Goal: Use online tool/utility: Use online tool/utility

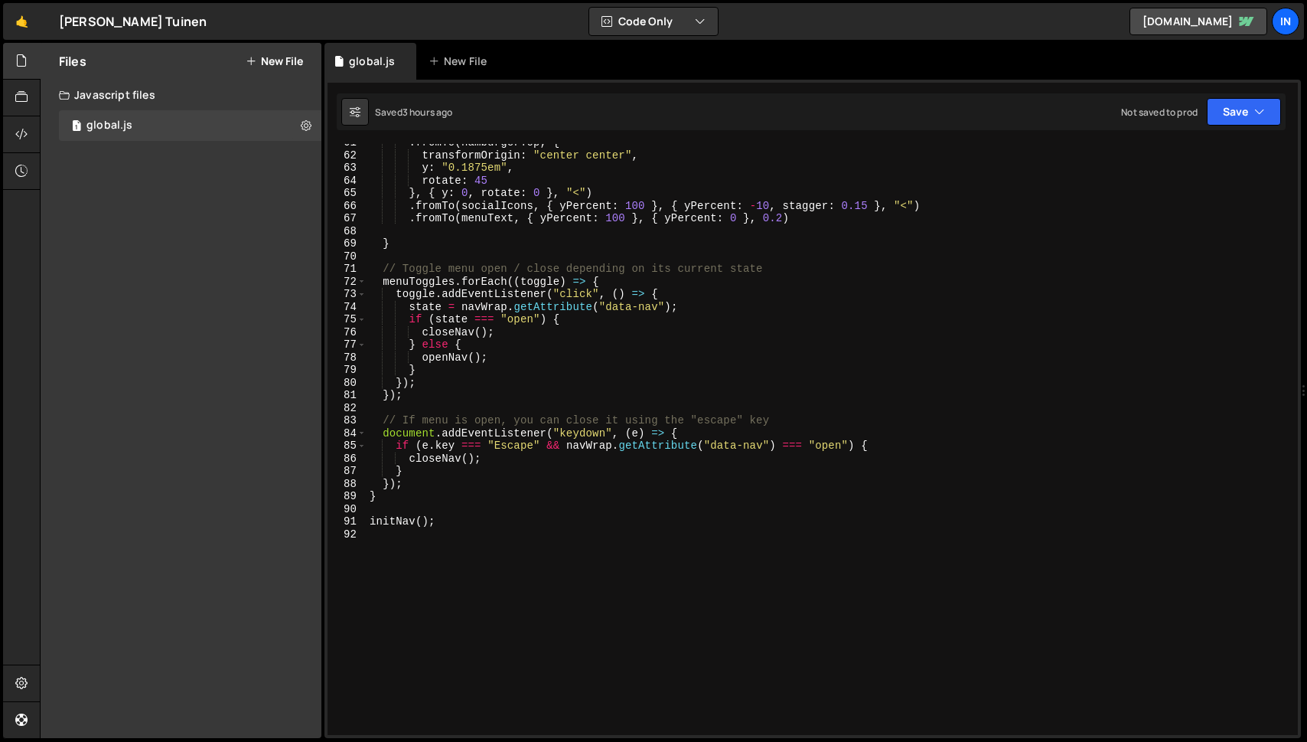
scroll to position [777, 0]
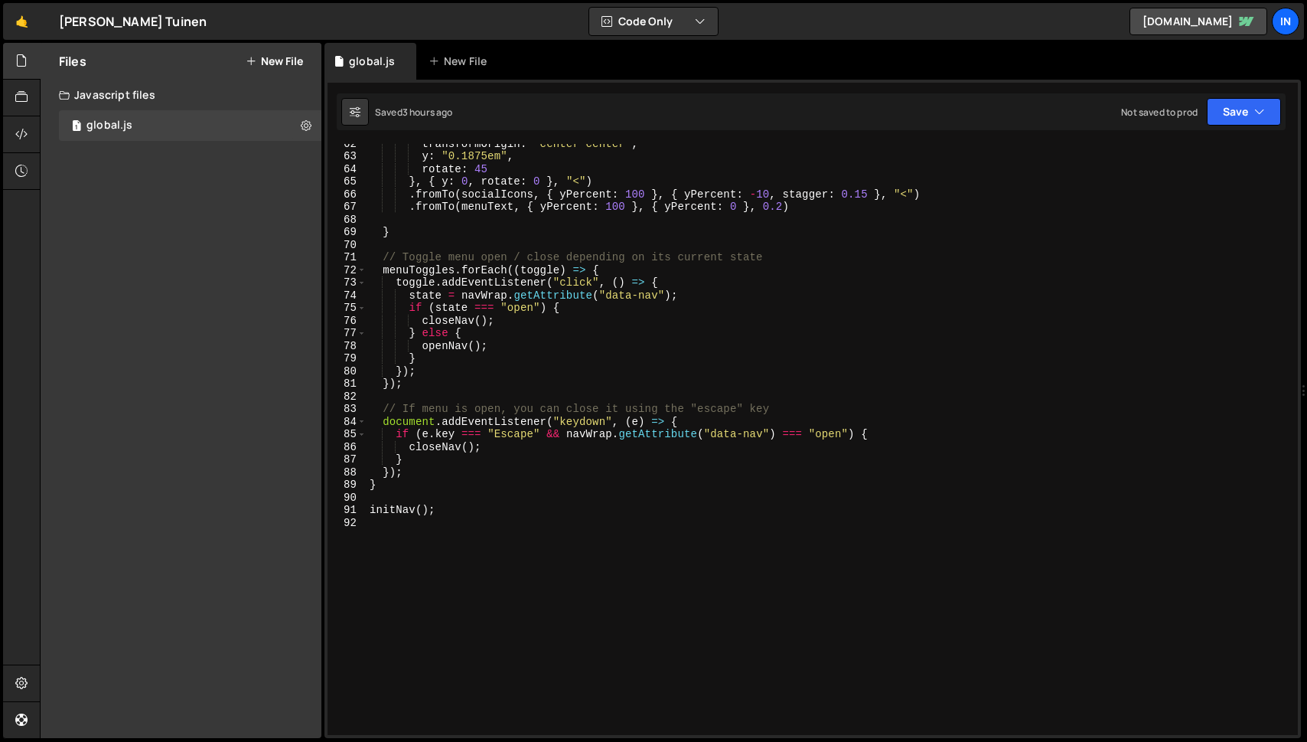
click at [491, 514] on div "transformOrigin : "center center" , y : "0.1875em" , rotate : 45 } , { y : 0 , …" at bounding box center [829, 445] width 925 height 616
type textarea "initNav();"
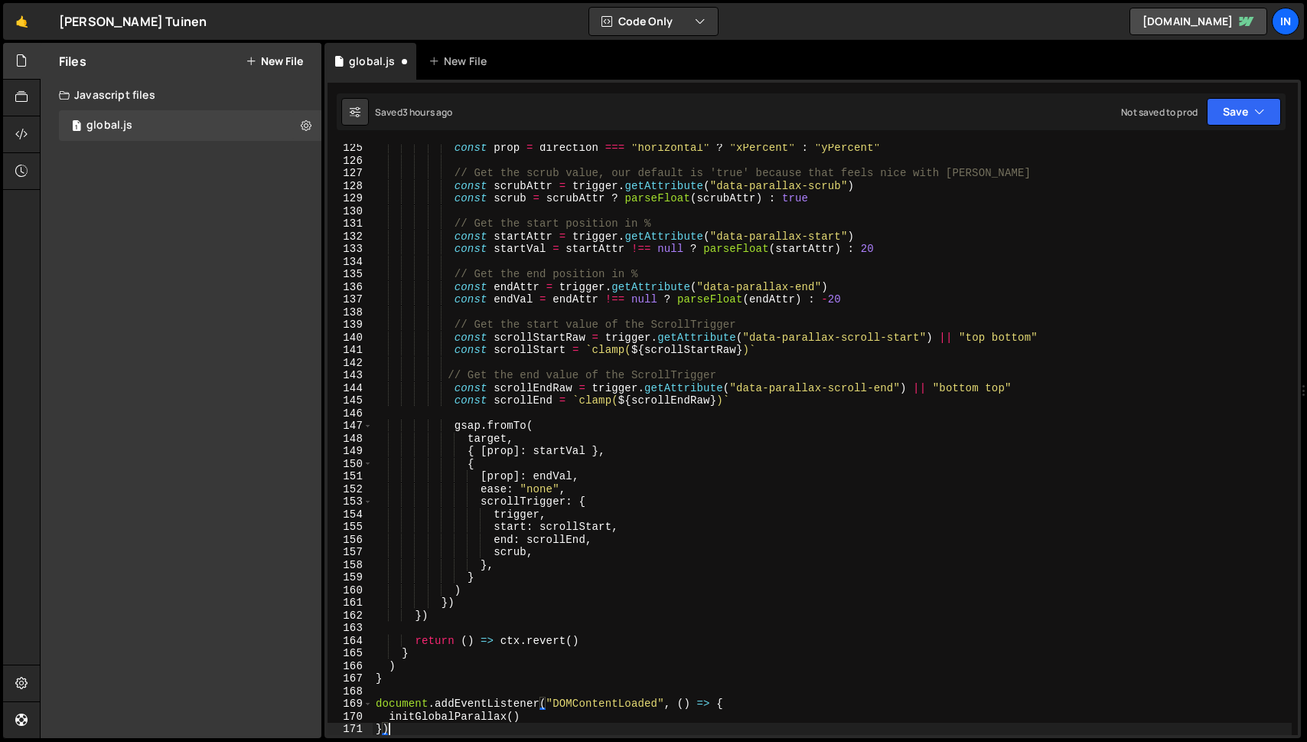
type textarea "}"
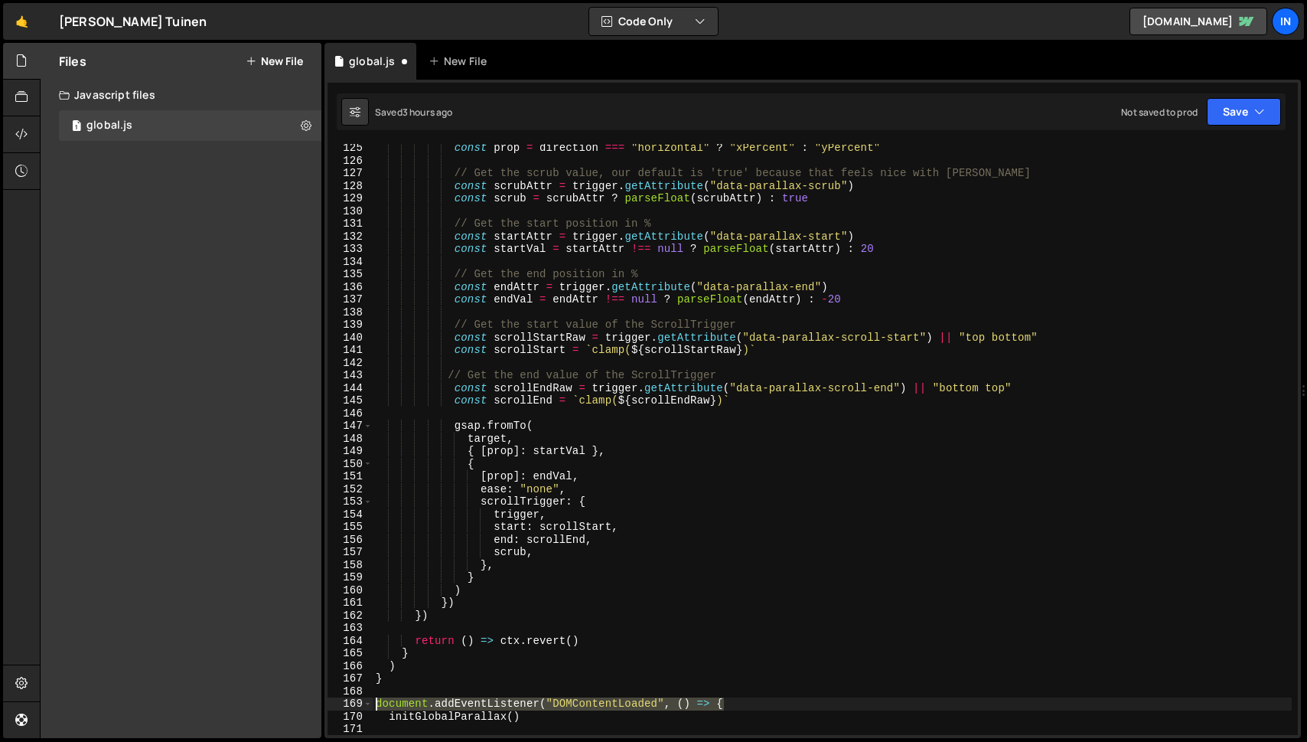
drag, startPoint x: 732, startPoint y: 704, endPoint x: 345, endPoint y: 701, distance: 387.3
click at [345, 701] on div "initGlobalParallax() 125 126 127 128 129 130 131 132 133 134 135 136 137 138 13…" at bounding box center [813, 439] width 970 height 591
type textarea "document.addEventListener("DOMContentLoaded", () => {"
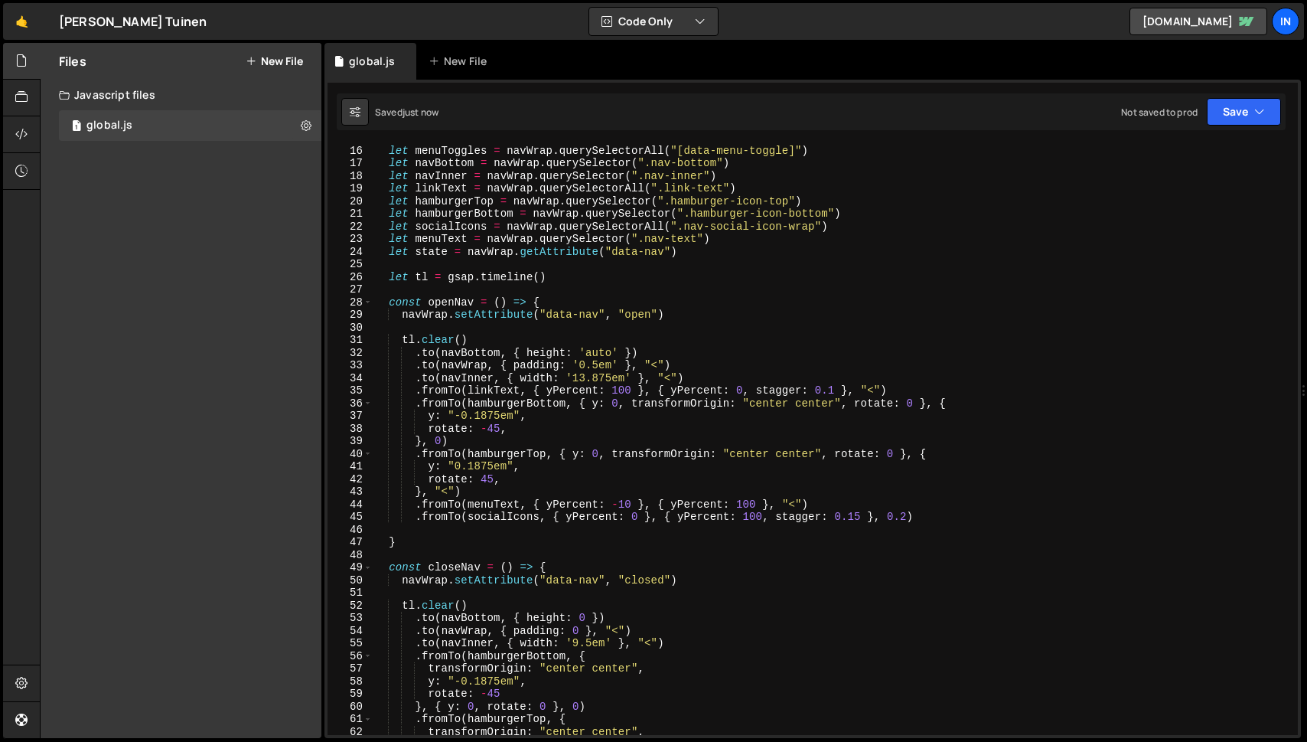
scroll to position [0, 0]
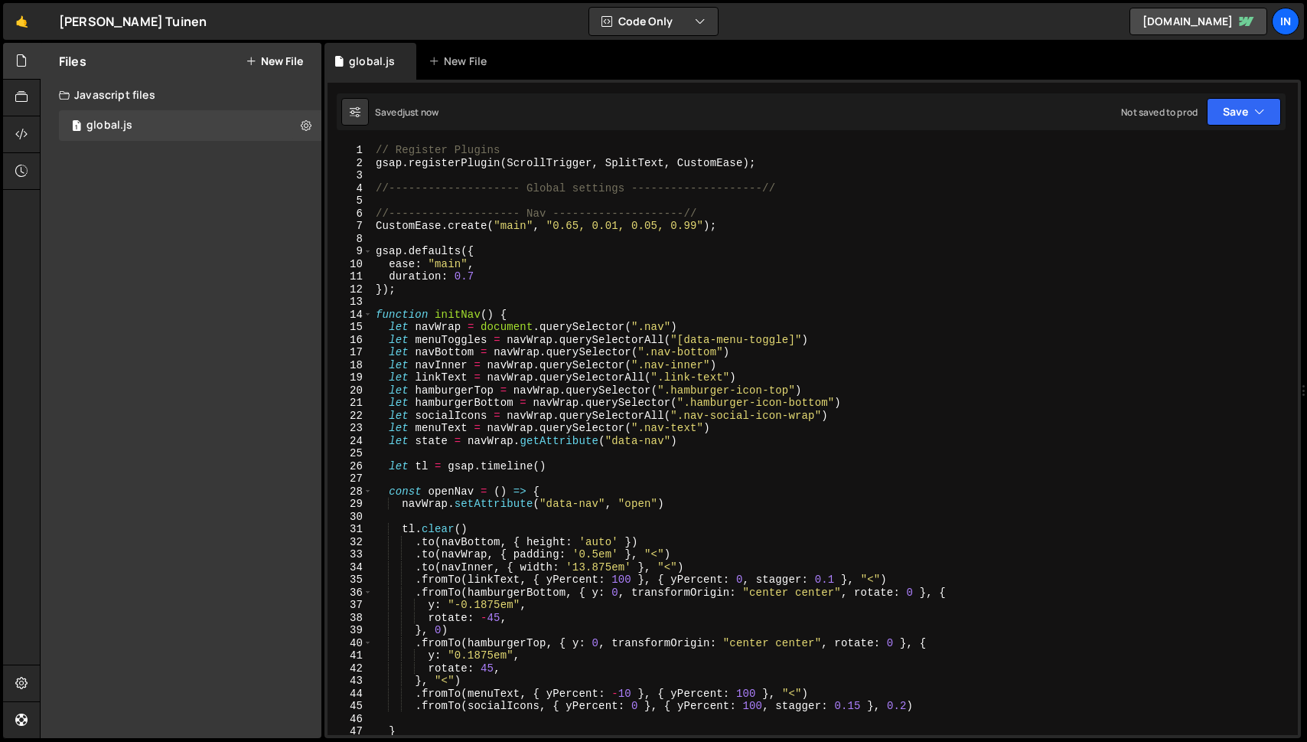
click at [708, 212] on div "// Register Plugins gsap . registerPlugin ( ScrollTrigger , SplitText , CustomE…" at bounding box center [832, 452] width 919 height 616
type textarea "//-------------------- Nav --------------------//"
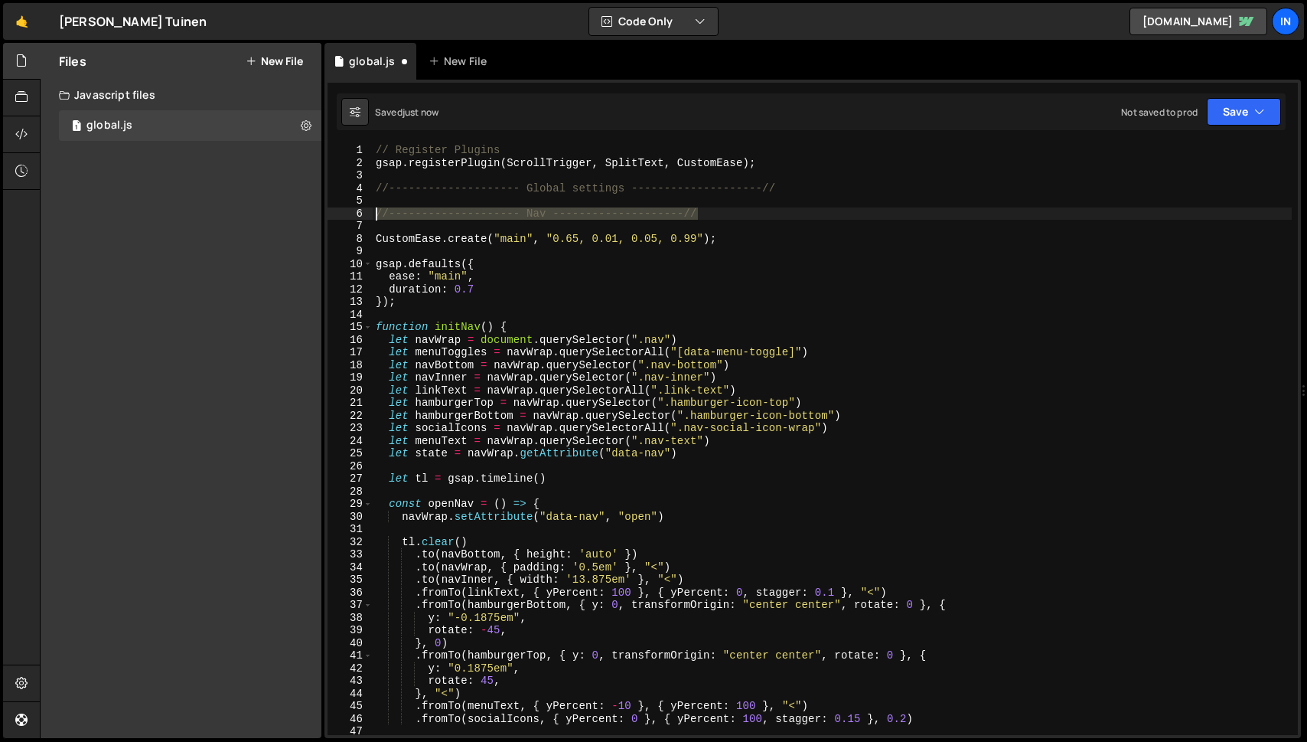
drag, startPoint x: 705, startPoint y: 214, endPoint x: 377, endPoint y: 214, distance: 327.5
click at [377, 214] on div "// Register Plugins gsap . registerPlugin ( ScrollTrigger , SplitText , CustomE…" at bounding box center [832, 452] width 919 height 616
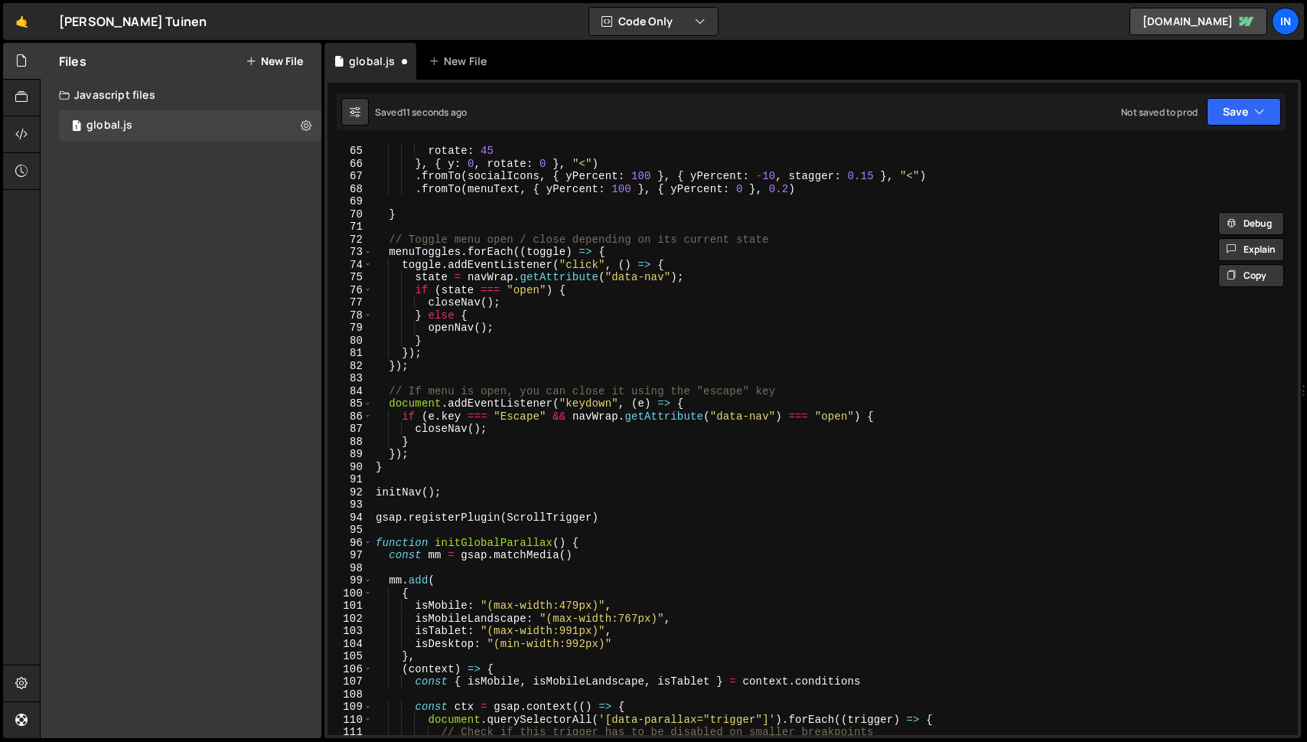
scroll to position [859, 0]
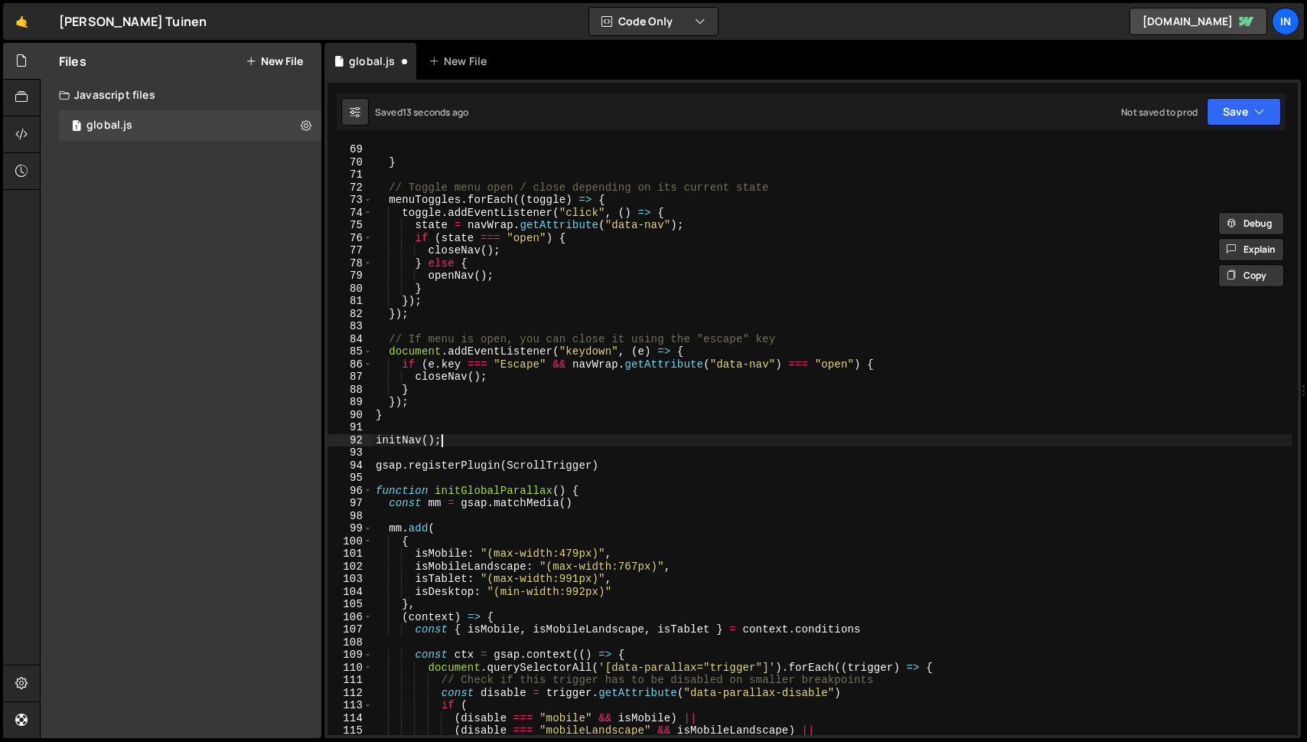
click at [471, 445] on div "} // Toggle menu open / close depending on its current state menuToggles . forE…" at bounding box center [832, 451] width 919 height 616
type textarea "initNav();"
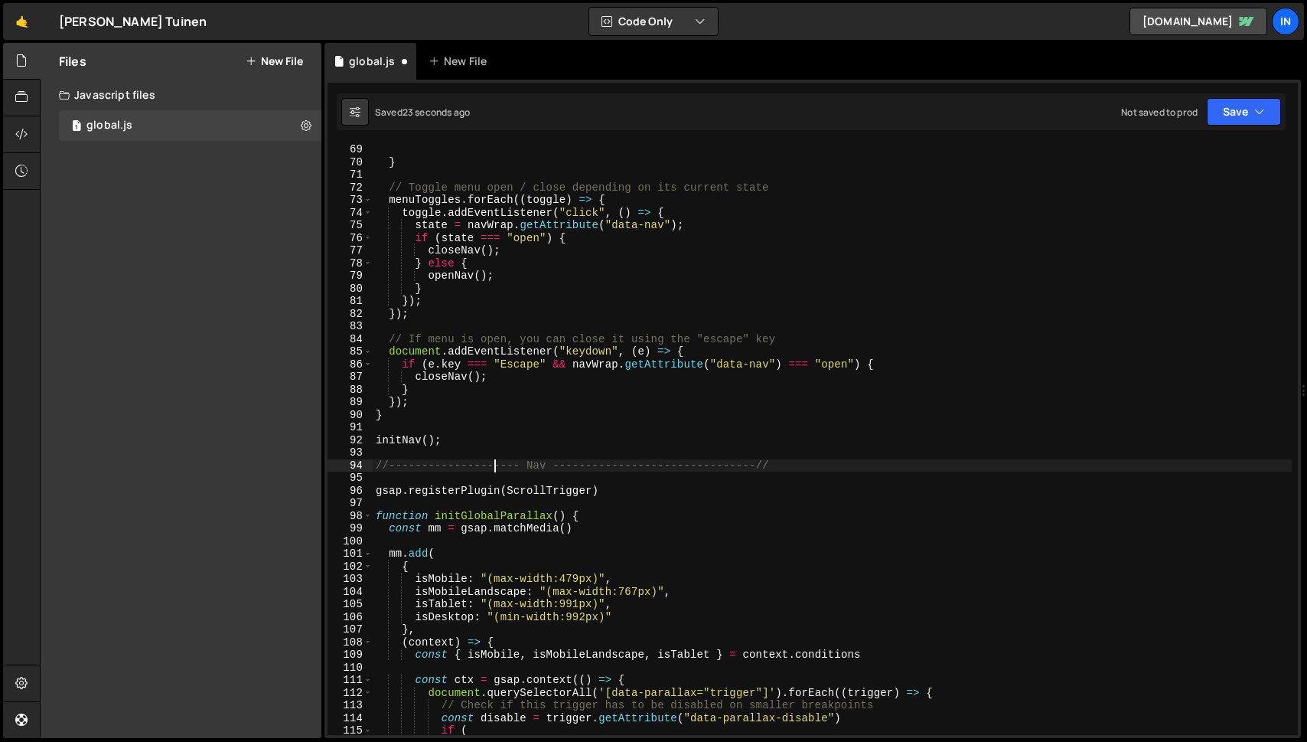
click at [494, 467] on div "} // Toggle menu open / close depending on its current state menuToggles . forE…" at bounding box center [832, 451] width 919 height 616
type textarea "//------------------------------- Nav -------------------------------//"
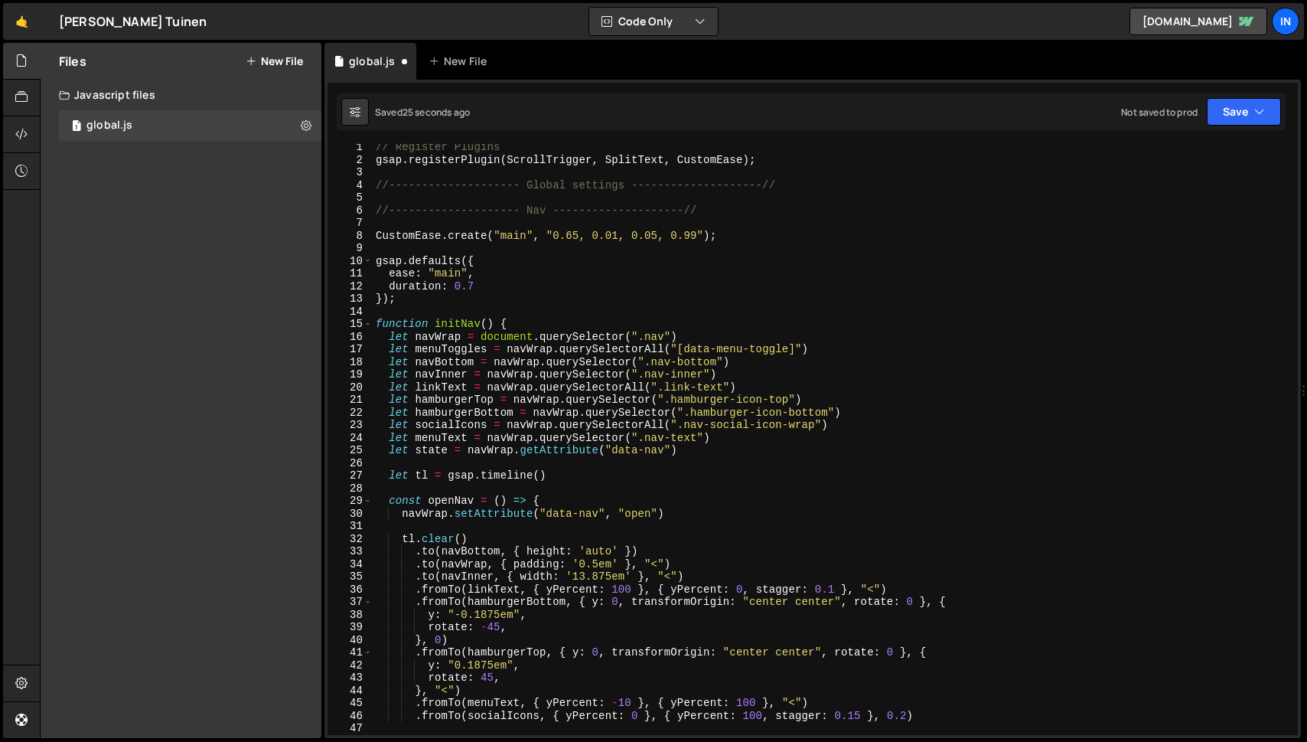
scroll to position [0, 0]
click at [474, 220] on div "// Register Plugins gsap . registerPlugin ( ScrollTrigger , SplitText , CustomE…" at bounding box center [832, 452] width 919 height 616
click at [472, 213] on div "// Register Plugins gsap . registerPlugin ( ScrollTrigger , SplitText , CustomE…" at bounding box center [832, 452] width 919 height 616
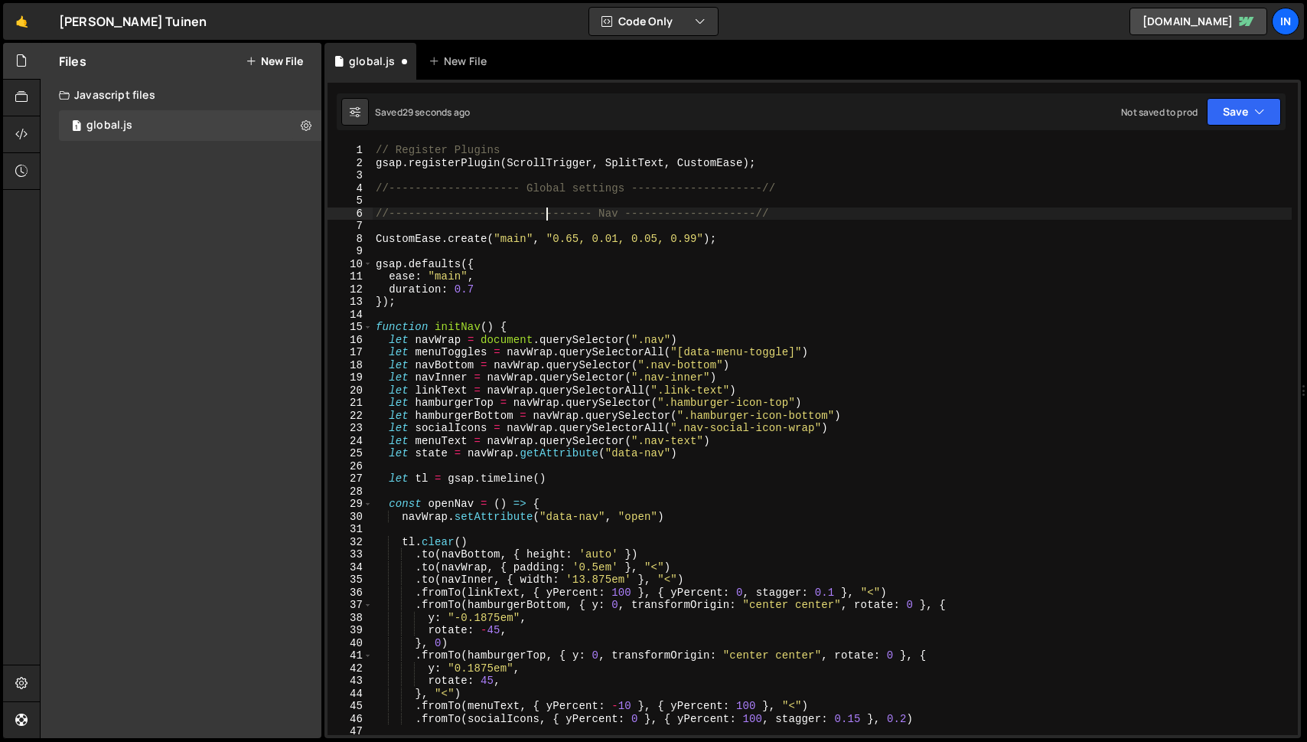
click at [655, 210] on div "// Register Plugins gsap . registerPlugin ( ScrollTrigger , SplitText , CustomE…" at bounding box center [832, 452] width 919 height 616
click at [467, 186] on div "// Register Plugins gsap . registerPlugin ( ScrollTrigger , SplitText , CustomE…" at bounding box center [832, 452] width 919 height 616
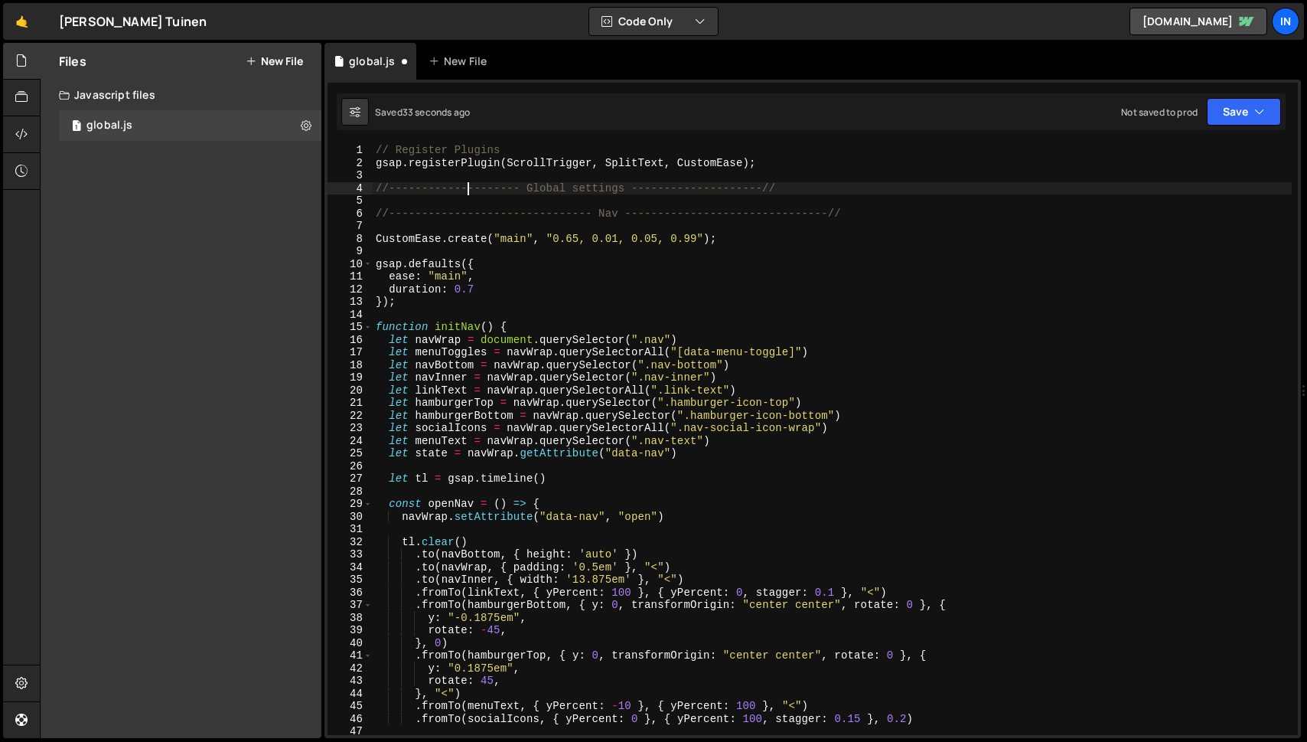
type textarea "//------------------------------- Global settings --------------------//"
click at [722, 180] on div "// Register Plugins gsap . registerPlugin ( ScrollTrigger , SplitText , CustomE…" at bounding box center [832, 452] width 919 height 616
click at [729, 194] on div "// Register Plugins gsap . registerPlugin ( ScrollTrigger , SplitText , CustomE…" at bounding box center [832, 452] width 919 height 616
click at [737, 191] on div "// Register Plugins gsap . registerPlugin ( ScrollTrigger , SplitText , CustomE…" at bounding box center [832, 452] width 919 height 616
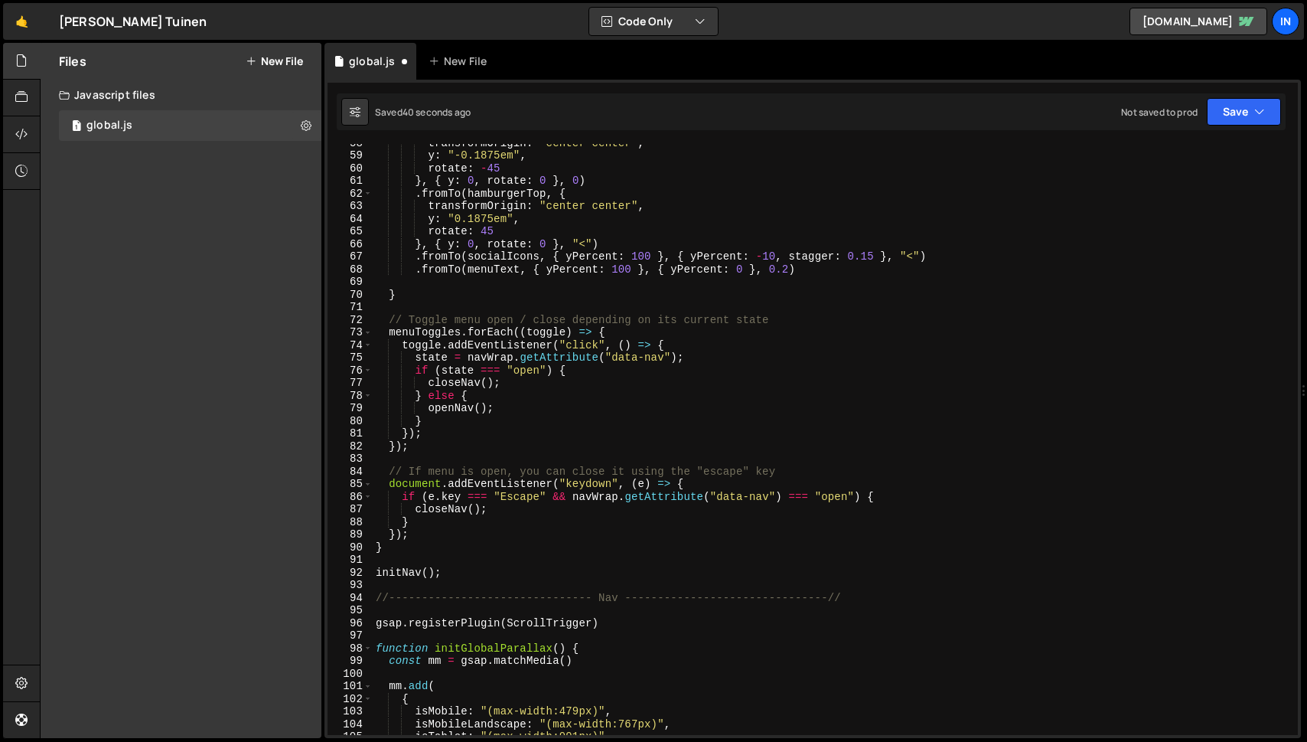
scroll to position [739, 0]
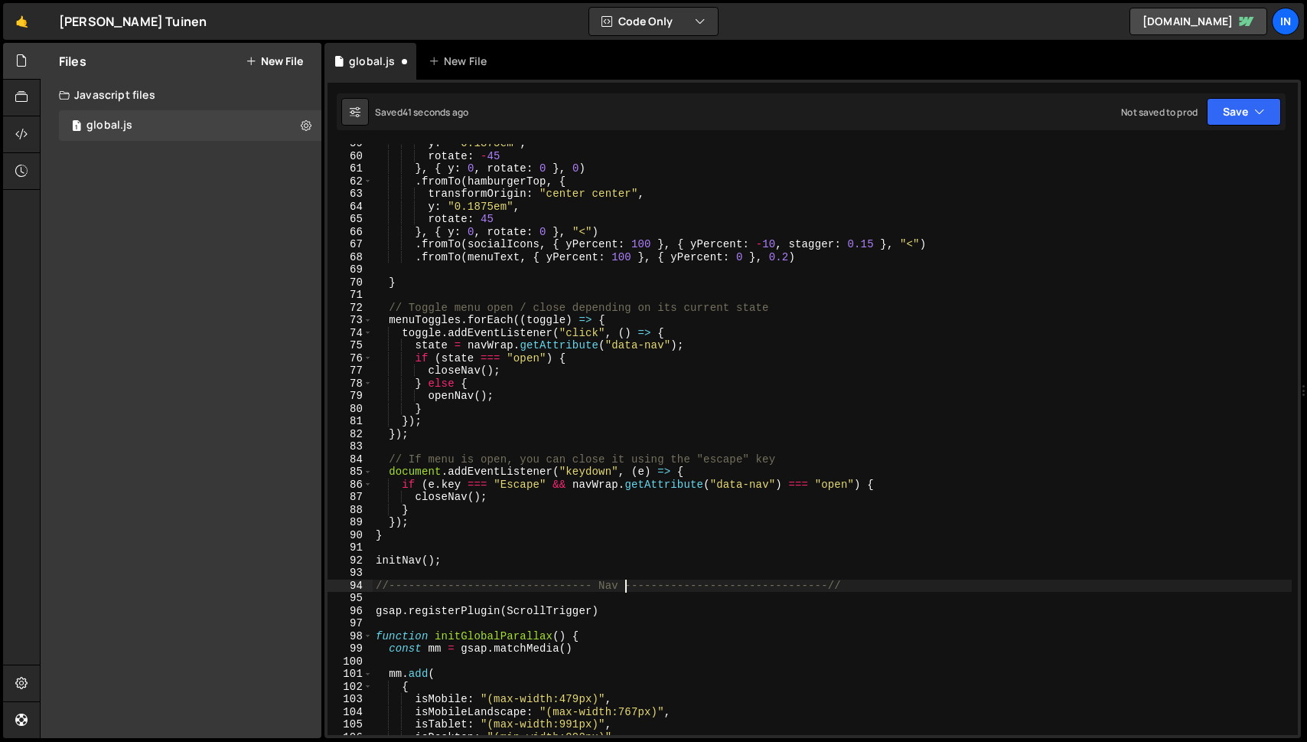
click at [626, 582] on div "y : "-0.1875em" , rotate : - 45 } , { y : 0 , rotate : 0 } , 0 ) . fromTo ( ham…" at bounding box center [832, 445] width 919 height 616
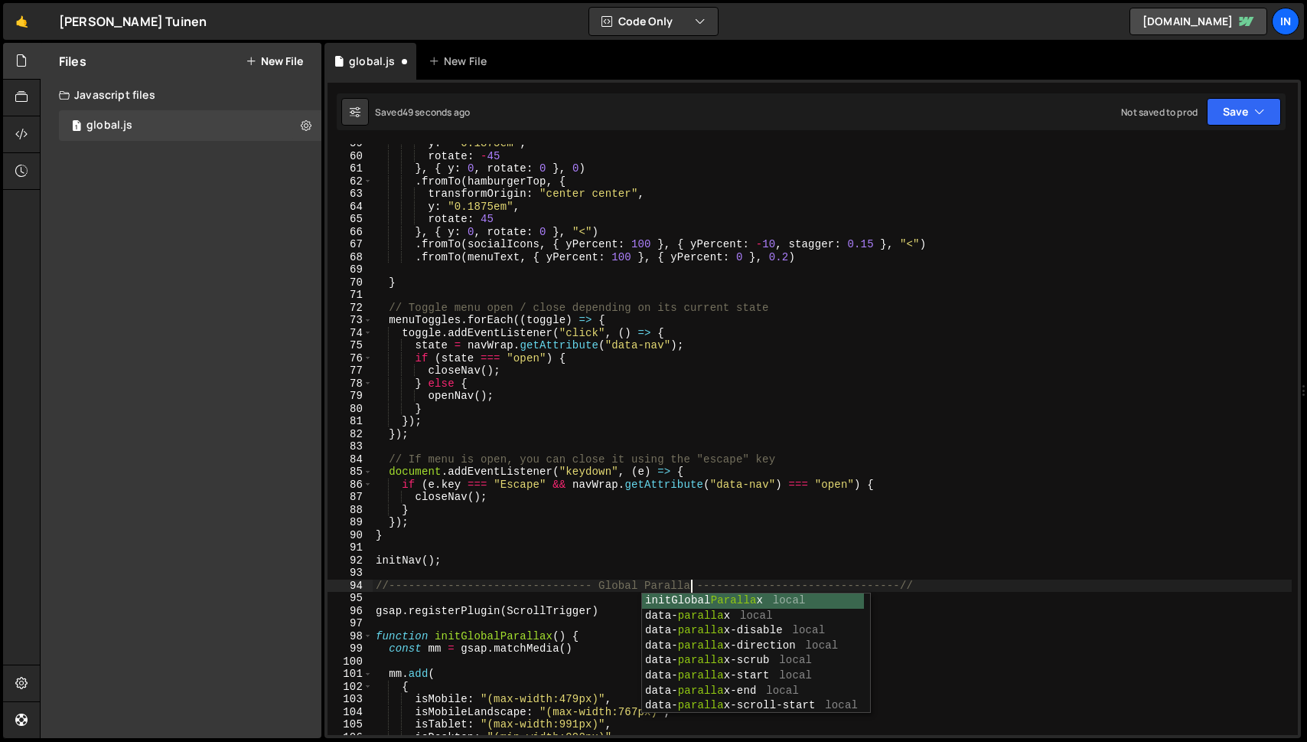
scroll to position [0, 22]
click at [497, 636] on div "y : "-0.1875em" , rotate : - 45 } , { y : 0 , rotate : 0 } , 0 ) . fromTo ( ham…" at bounding box center [832, 445] width 919 height 616
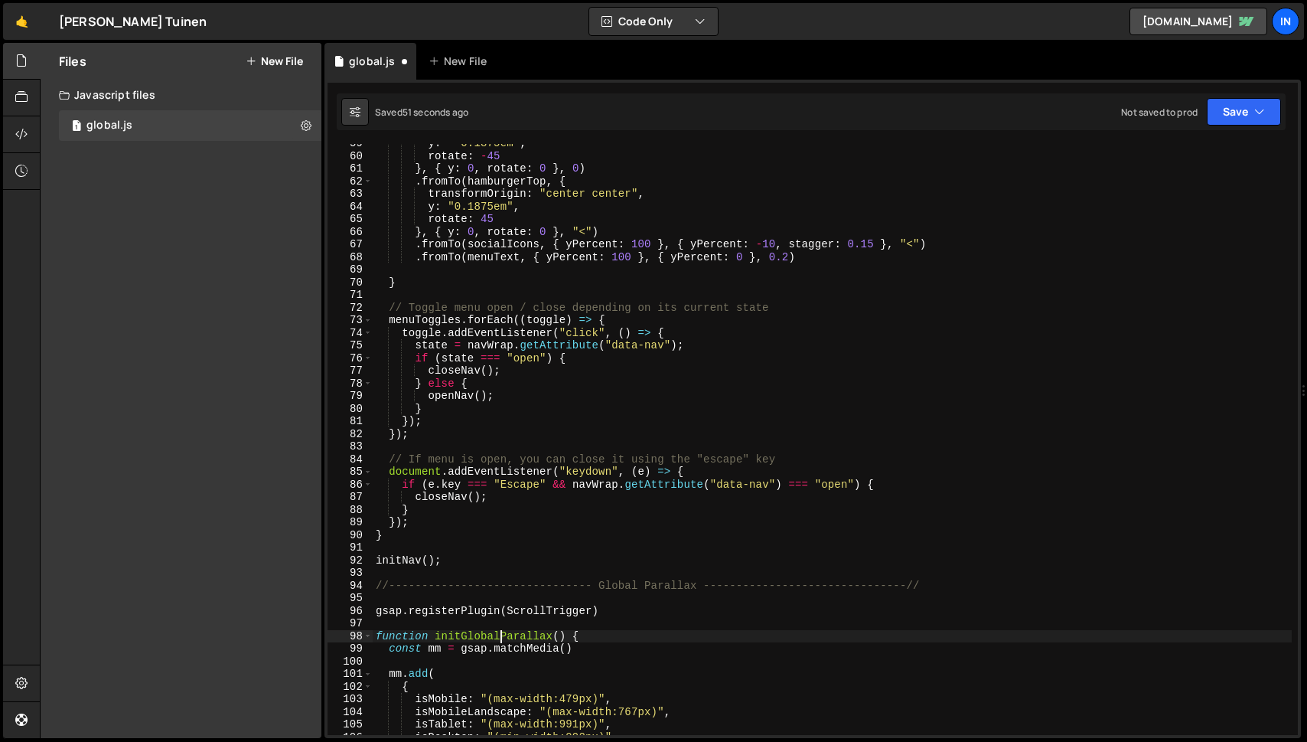
scroll to position [0, 13]
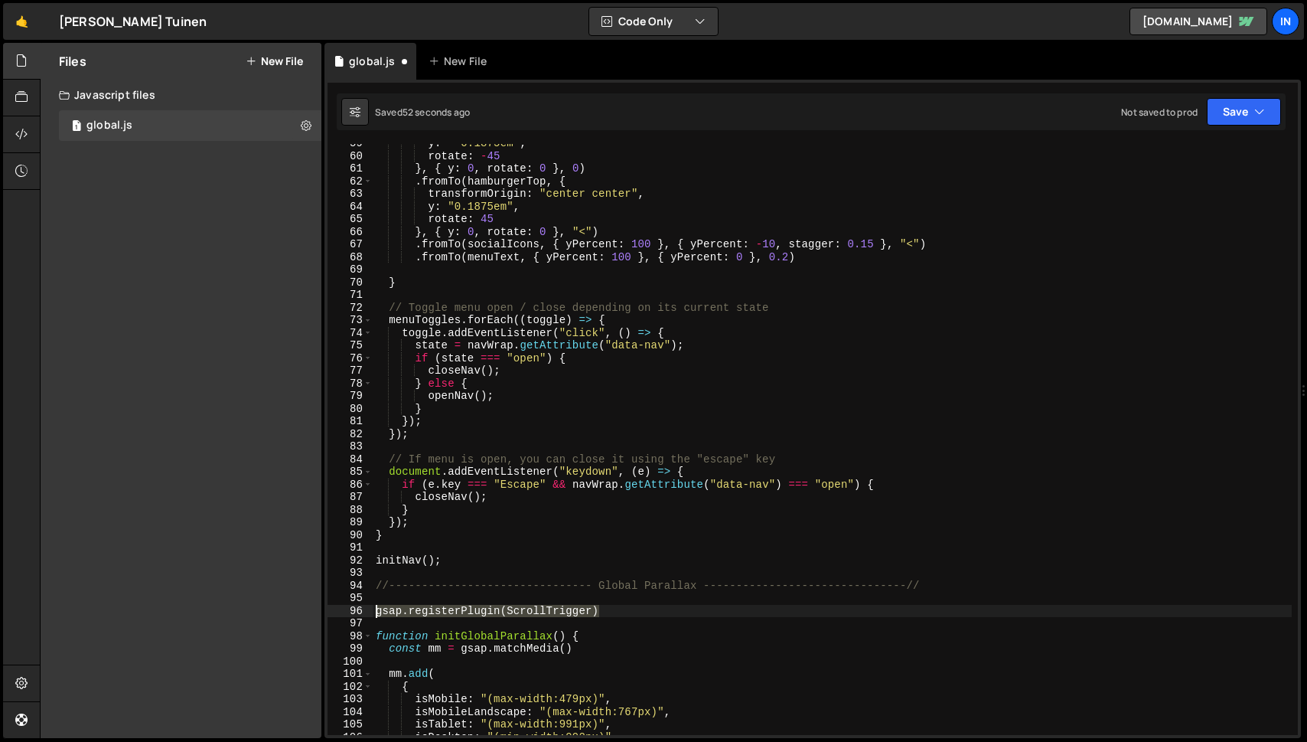
drag, startPoint x: 605, startPoint y: 614, endPoint x: 328, endPoint y: 611, distance: 277.1
click at [328, 611] on div "function initGlobalParallax() { 59 60 61 62 63 64 65 66 67 68 69 70 71 72 73 74…" at bounding box center [813, 439] width 970 height 591
type textarea "gsap.registerPlugin(ScrollTrigger)"
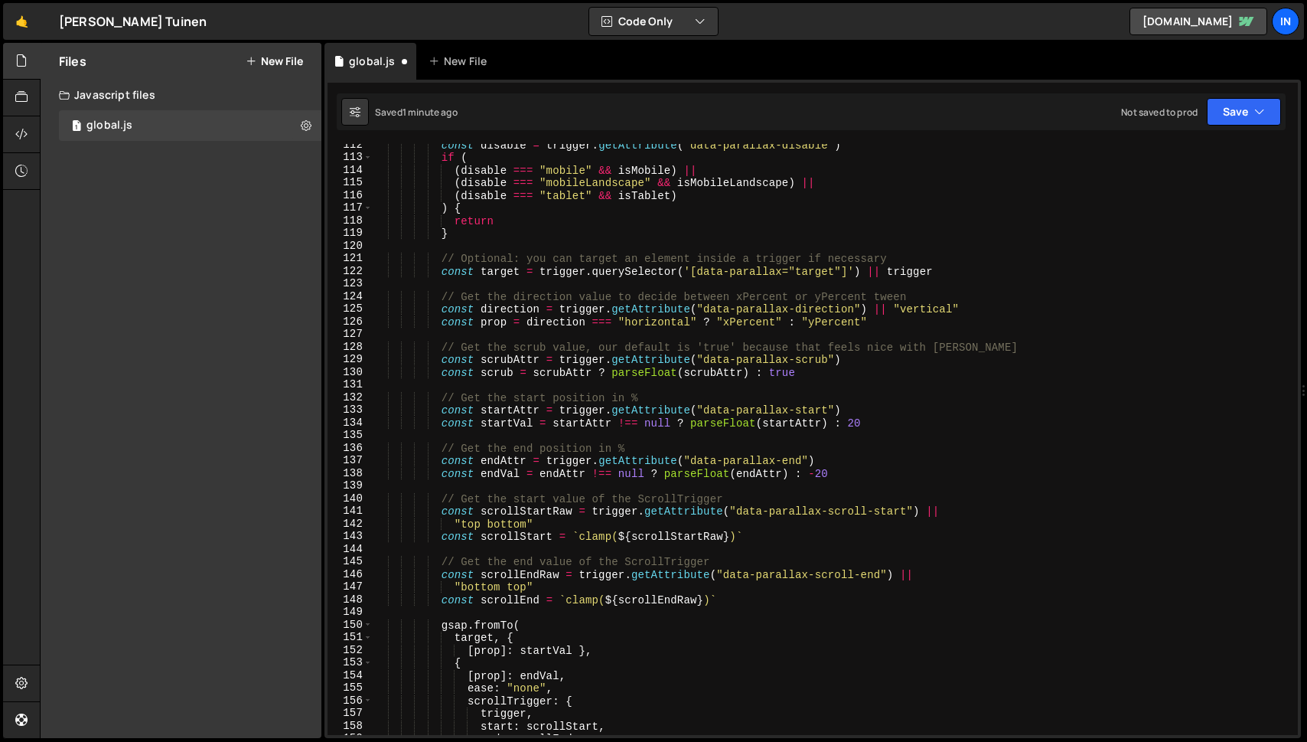
scroll to position [1409, 0]
type textarea "//------------------------------- Global Parallax -----------------------------…"
